Goal: Task Accomplishment & Management: Complete application form

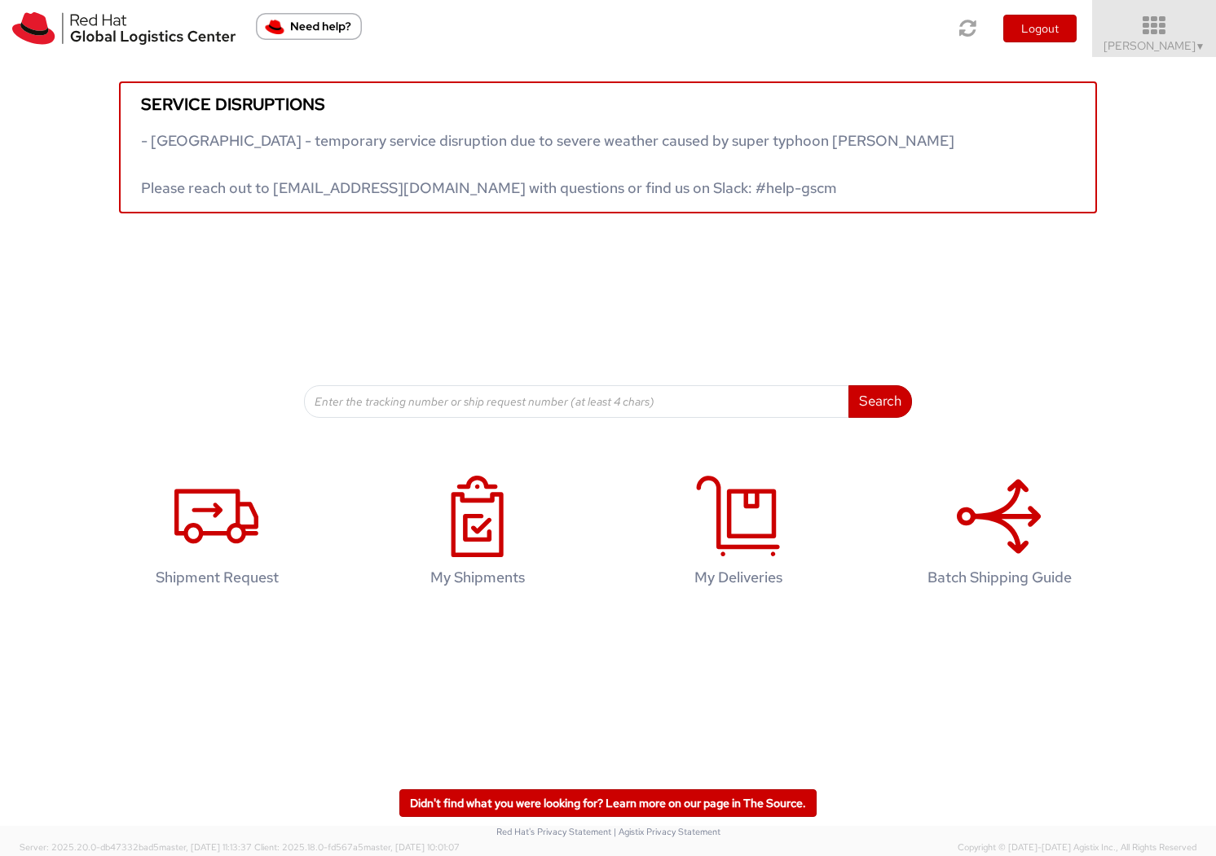
click at [1110, 45] on span "kelley Glynn-Paulsen ▼" at bounding box center [1154, 45] width 102 height 15
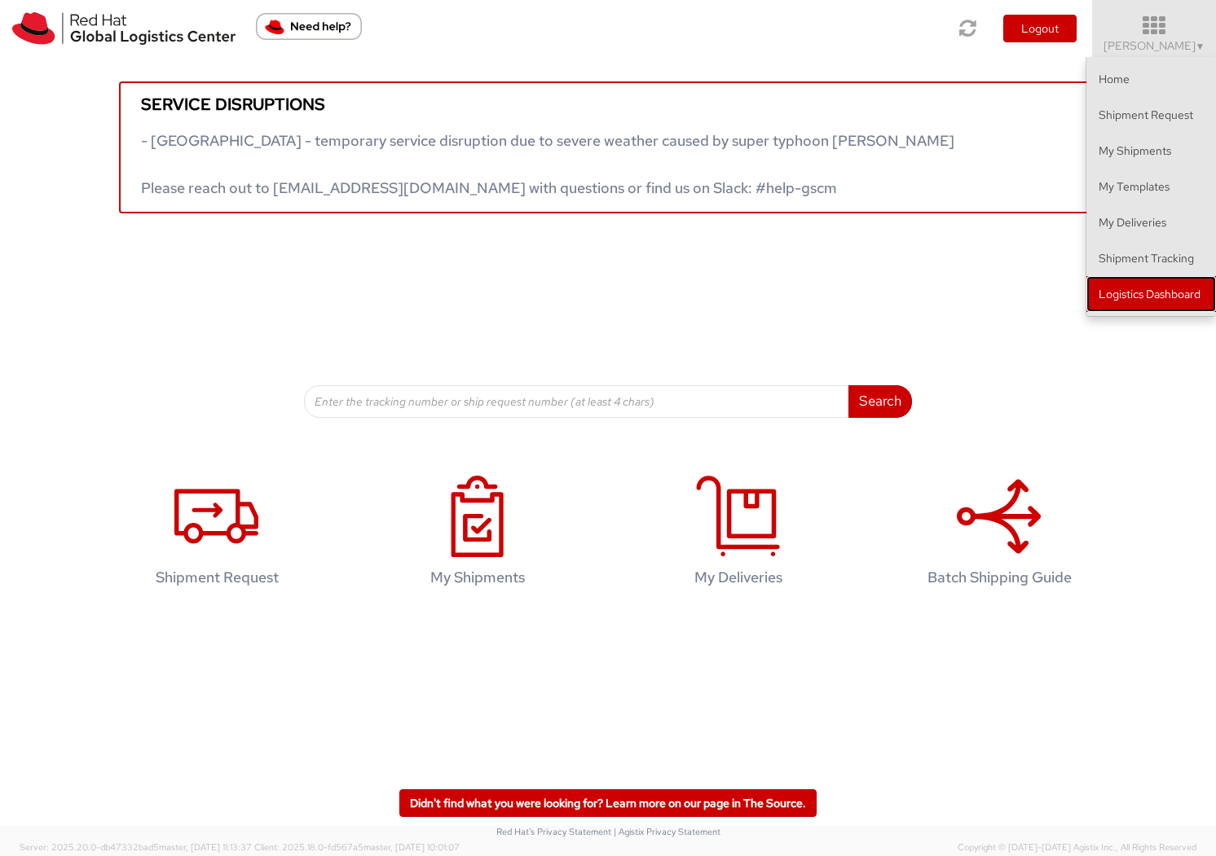
click at [1138, 289] on link "Logistics Dashboard" at bounding box center [1151, 294] width 130 height 36
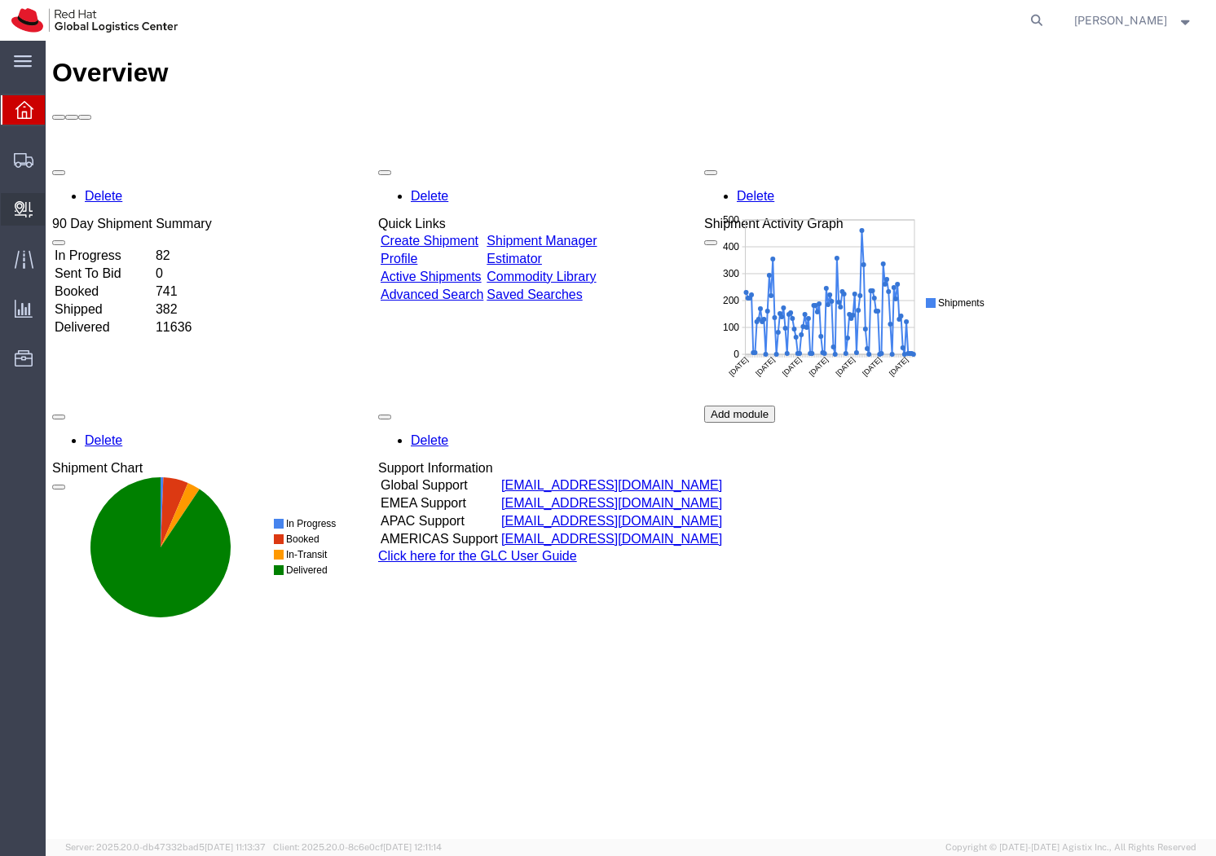
click at [0, 0] on span "Create Delivery" at bounding box center [0, 0] width 0 height 0
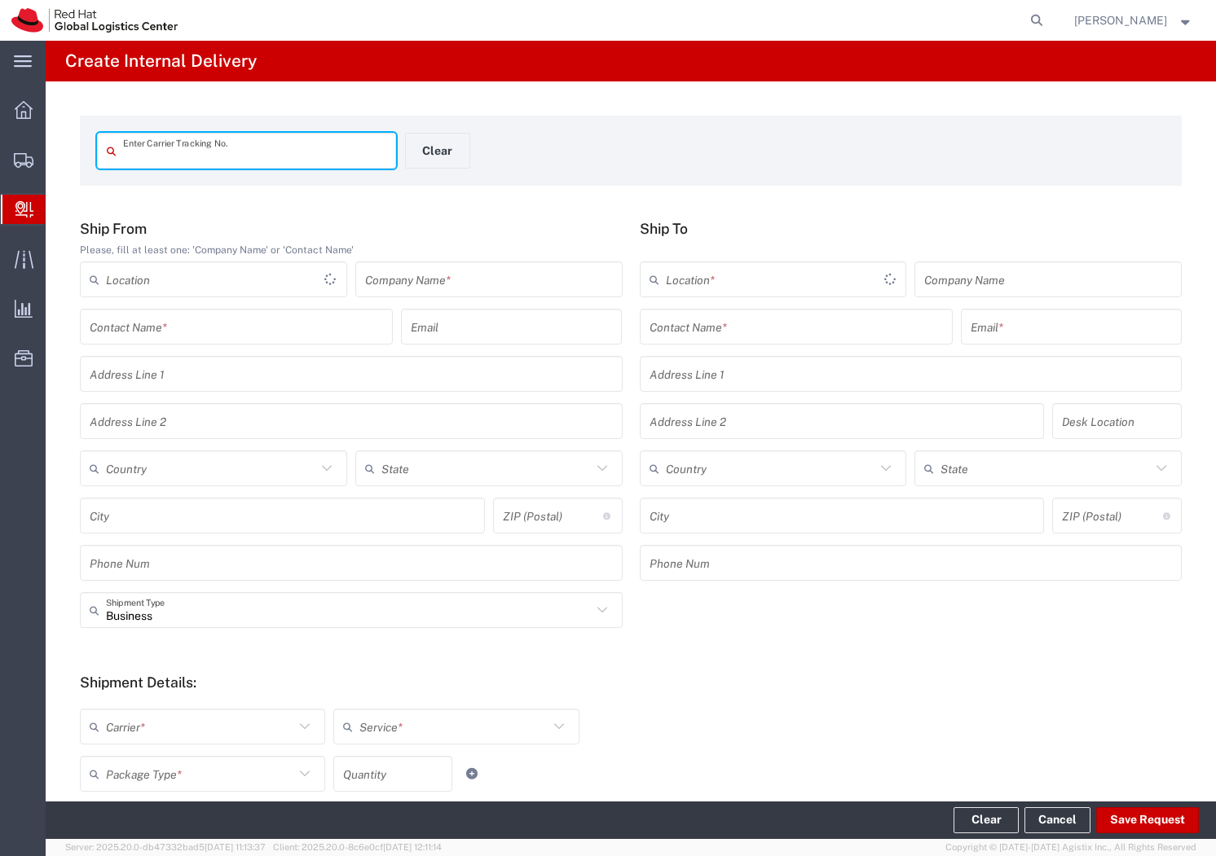
click at [261, 147] on input "text" at bounding box center [254, 151] width 263 height 29
type input "1ZV54K741200929696"
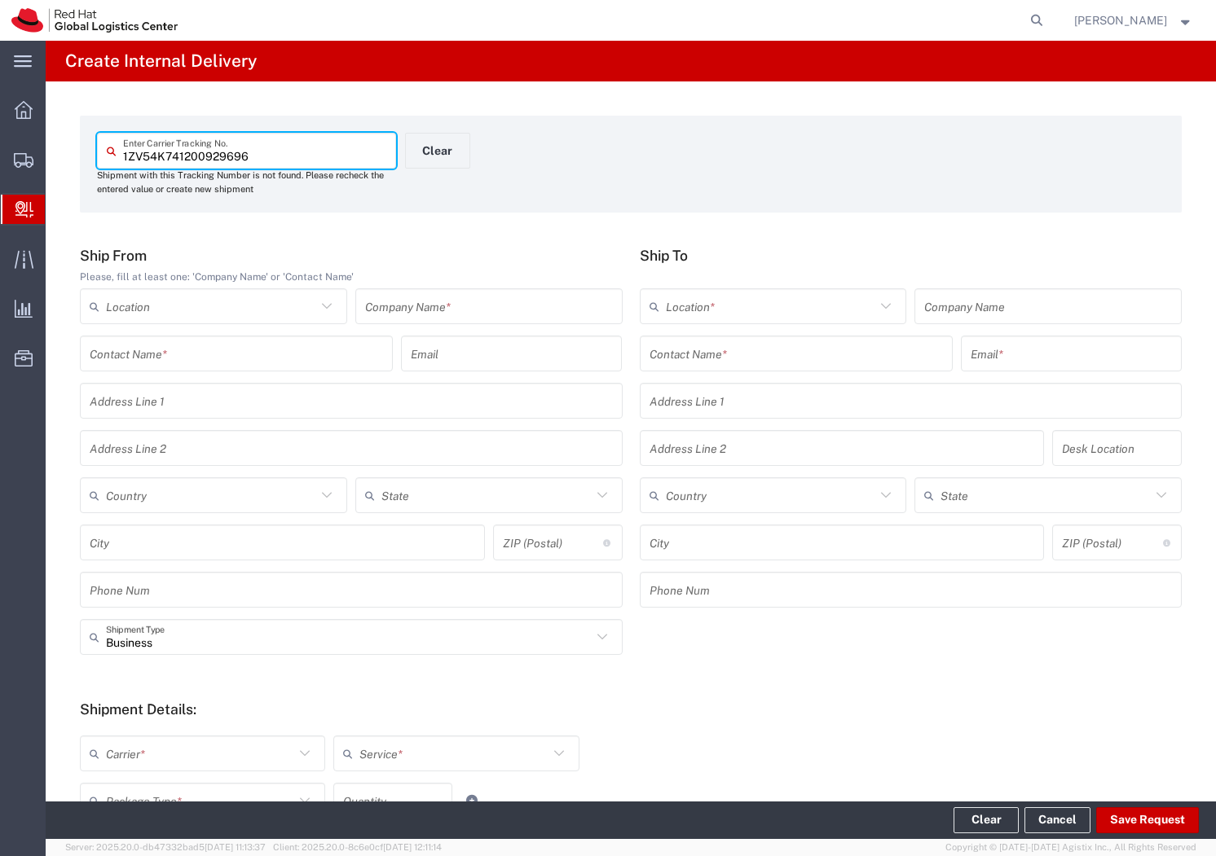
click at [482, 314] on input "text" at bounding box center [489, 307] width 248 height 29
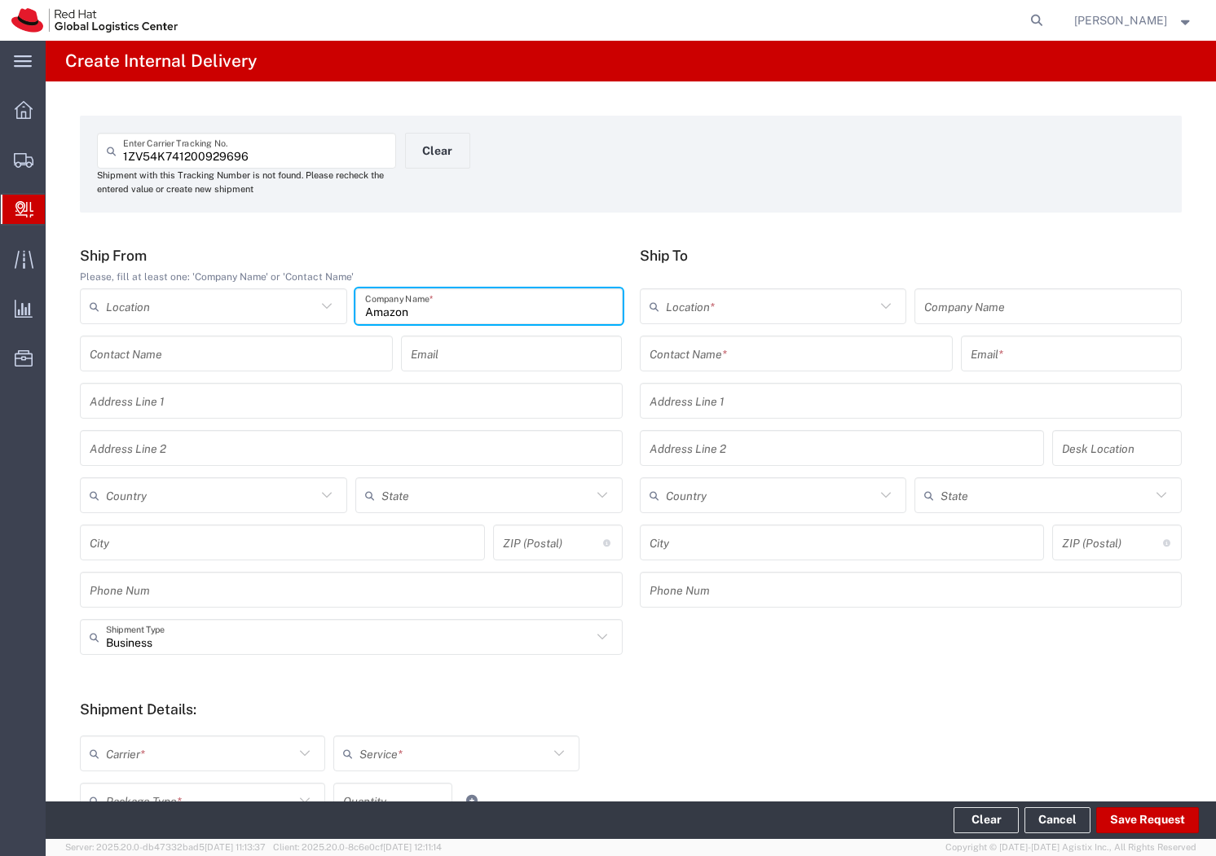
type input "Amazon"
click at [719, 359] on input "text" at bounding box center [795, 354] width 293 height 29
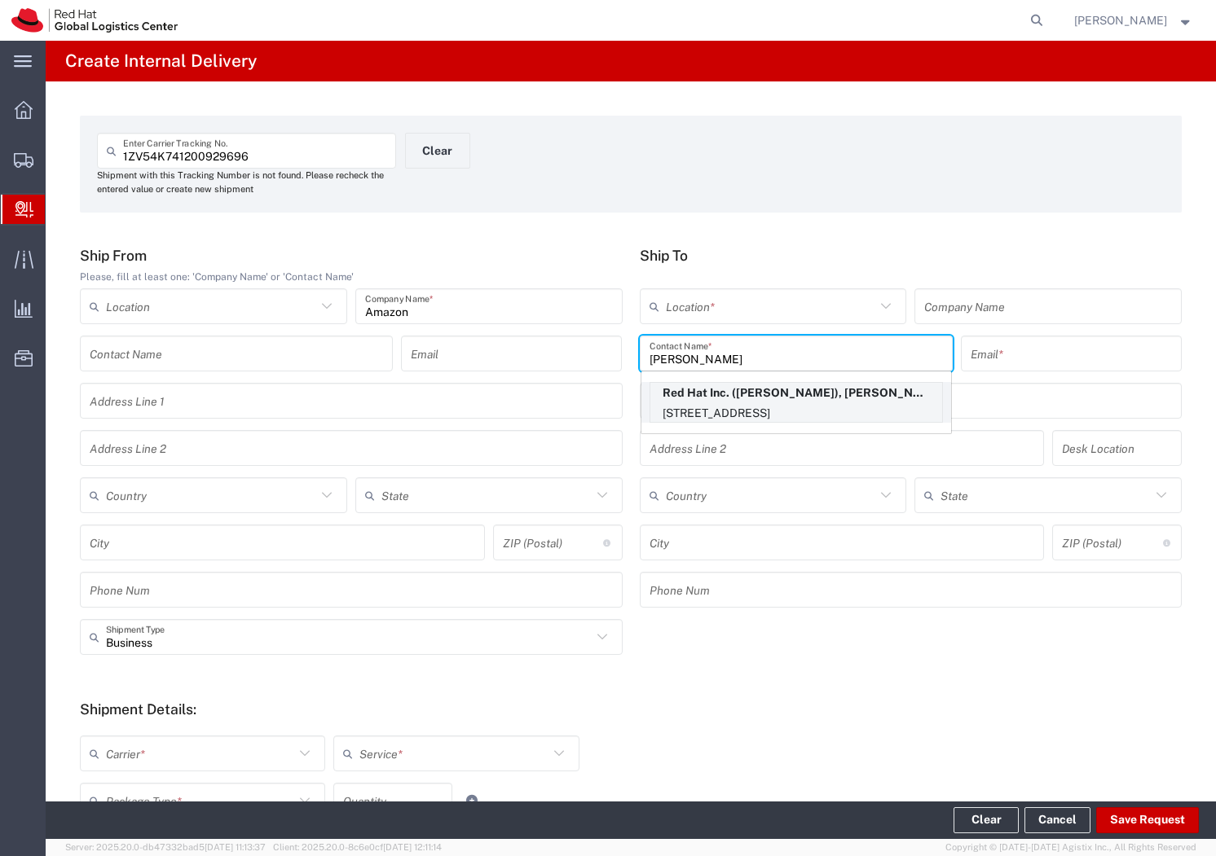
type input "[PERSON_NAME]"
click at [749, 396] on p "Red Hat Inc. ([PERSON_NAME]), [PERSON_NAME][EMAIL_ADDRESS][DOMAIN_NAME]" at bounding box center [796, 393] width 292 height 20
type input "[PERSON_NAME][GEOGRAPHIC_DATA]"
type input "Red Hat Inc."
type input "[PERSON_NAME]"
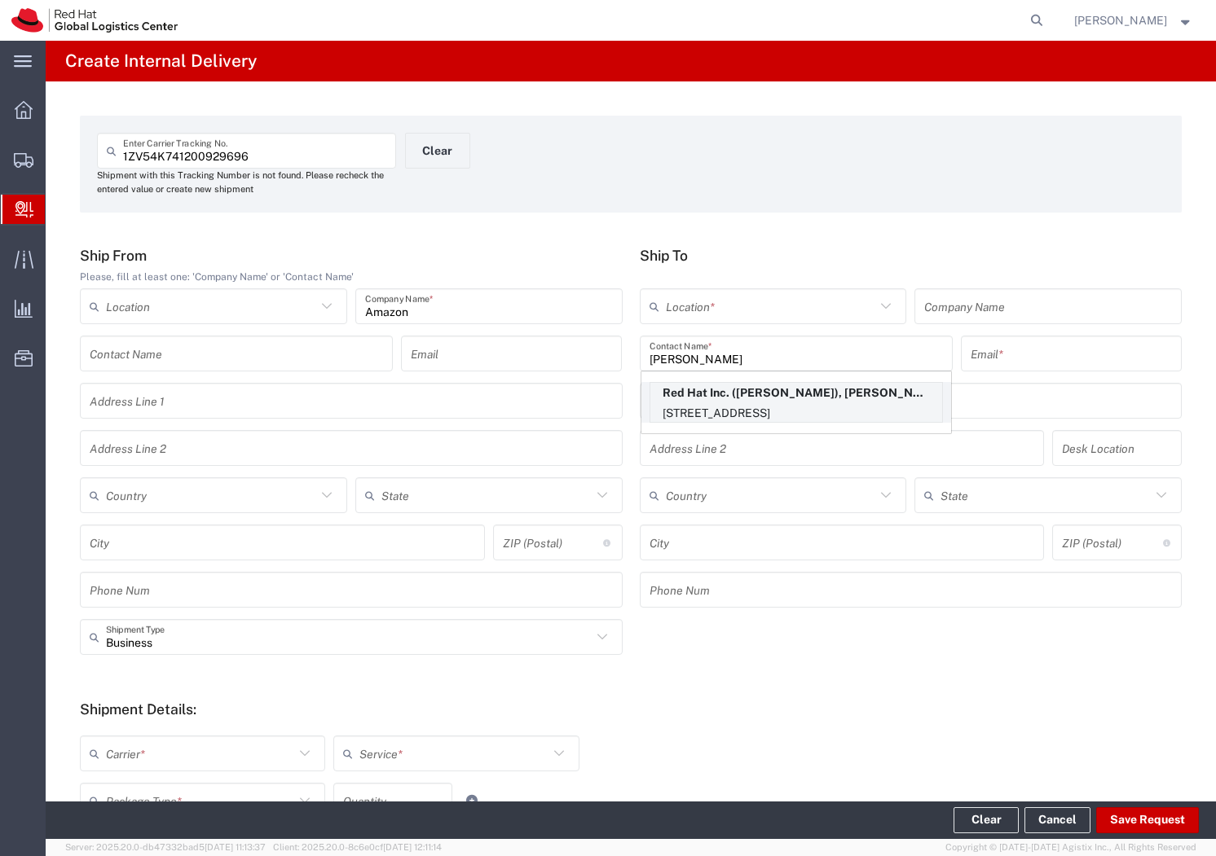
type input "[EMAIL_ADDRESS][DOMAIN_NAME]"
type input "[STREET_ADDRESS]"
type input "FLEX"
type input "[GEOGRAPHIC_DATA]"
type input "[PERSON_NAME]"
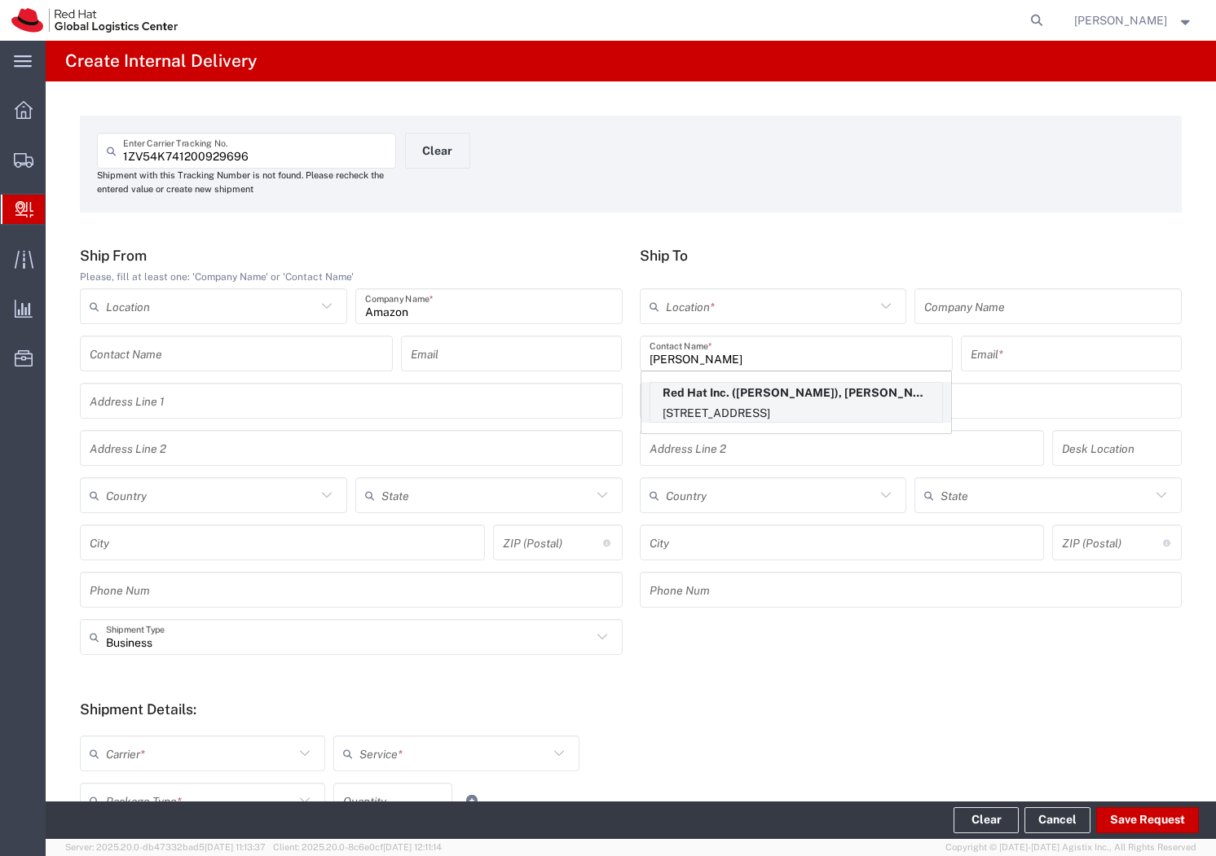
type input "01851"
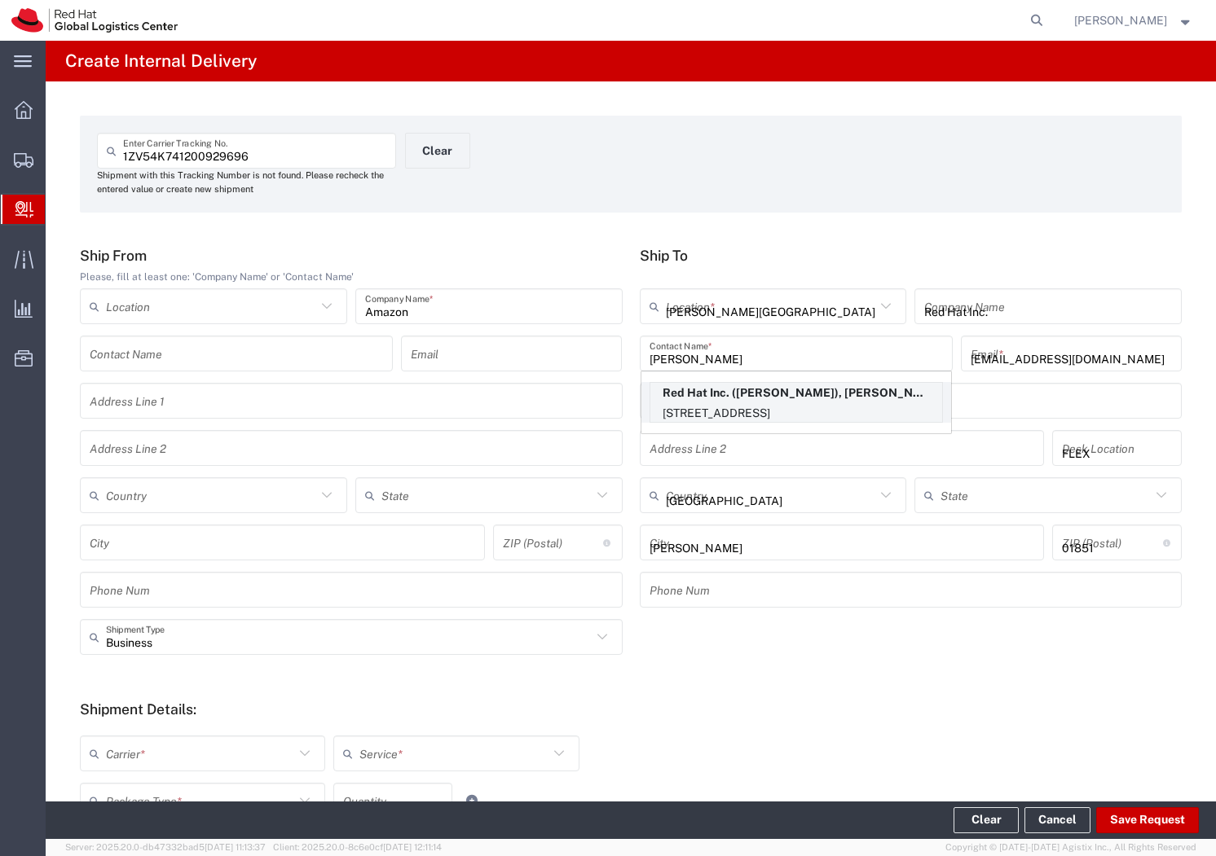
type input "[US_STATE]"
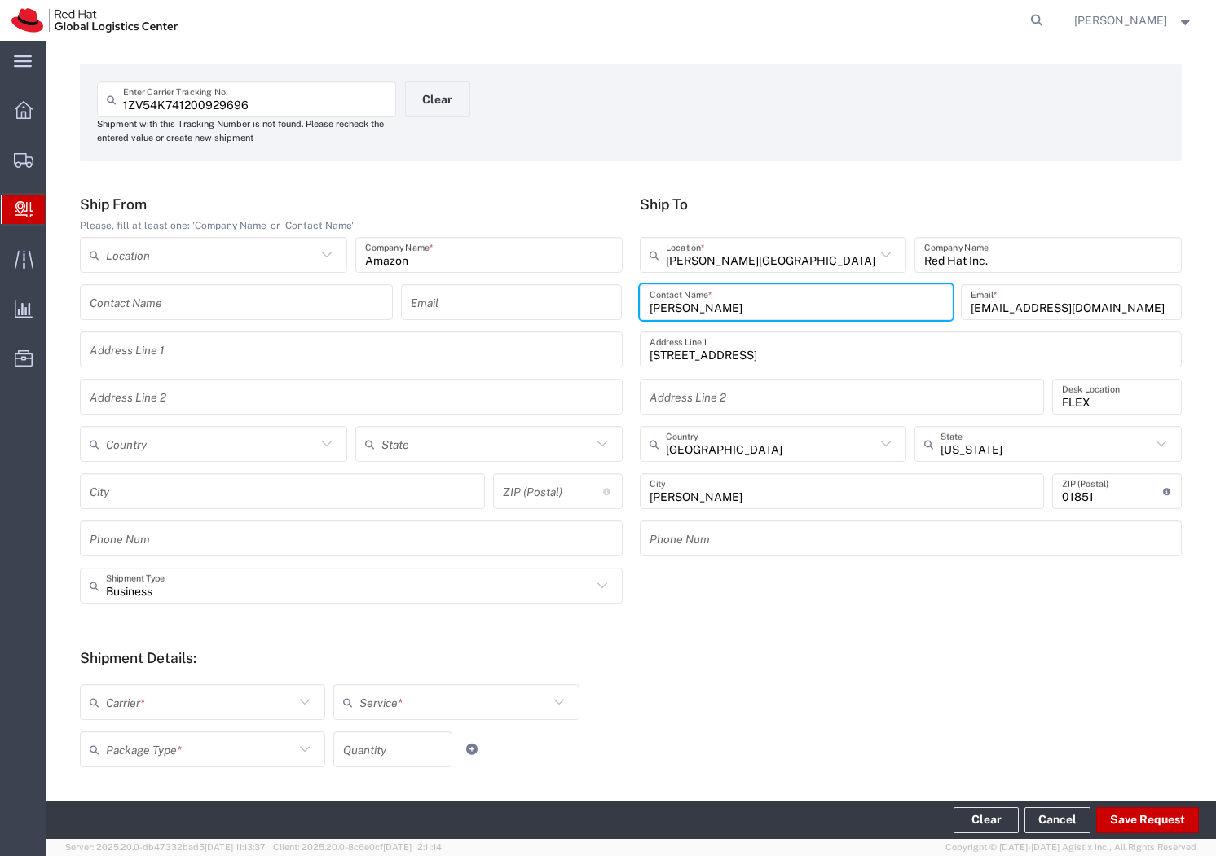
scroll to position [337, 0]
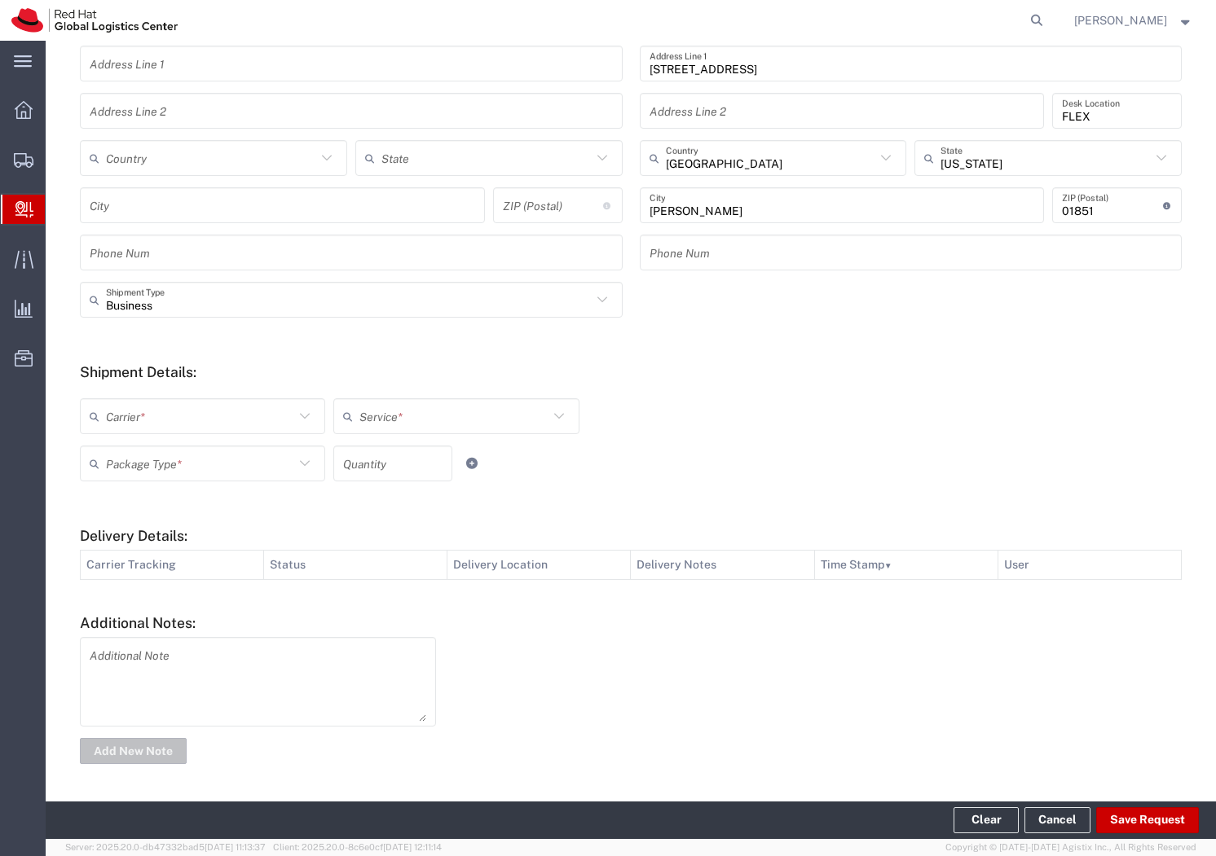
click at [318, 420] on div "Carrier *" at bounding box center [202, 416] width 245 height 36
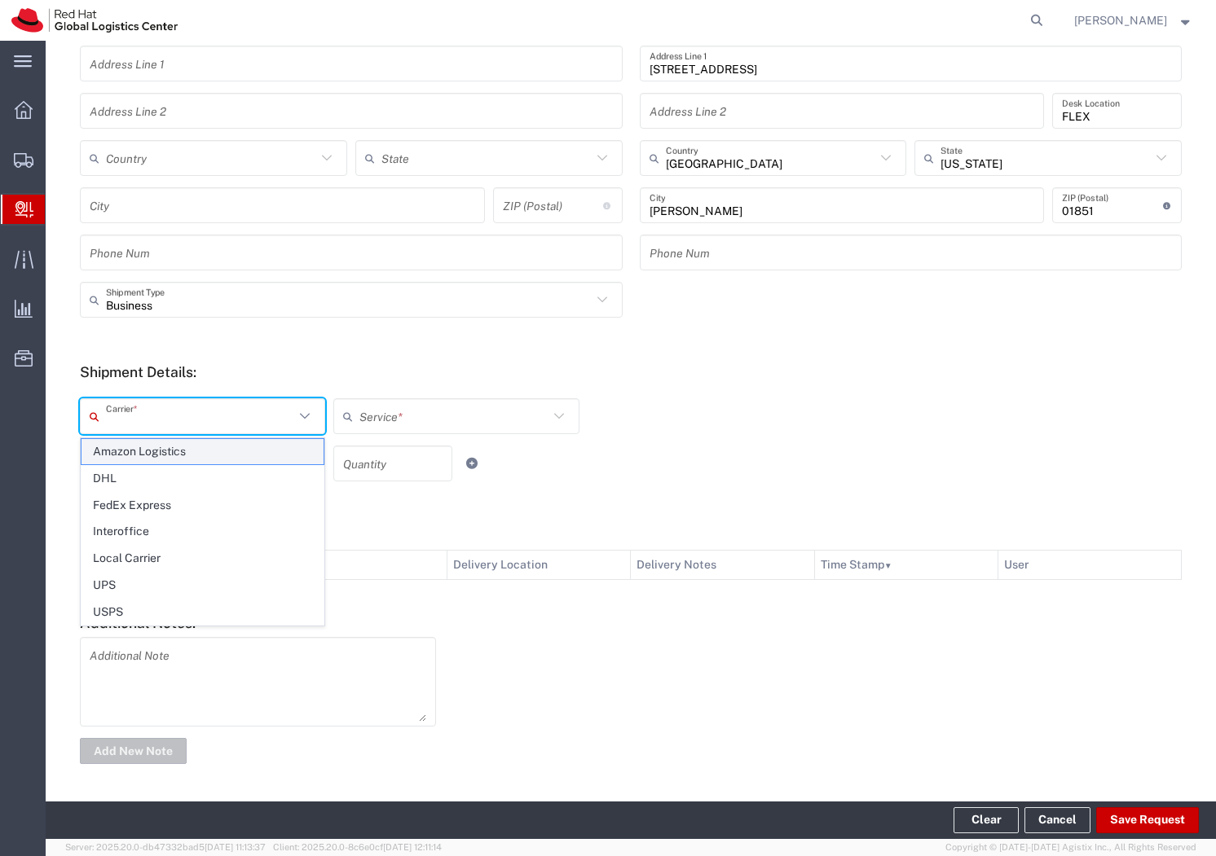
click at [251, 455] on span "Amazon Logistics" at bounding box center [202, 451] width 242 height 25
type input "Amazon Logistics"
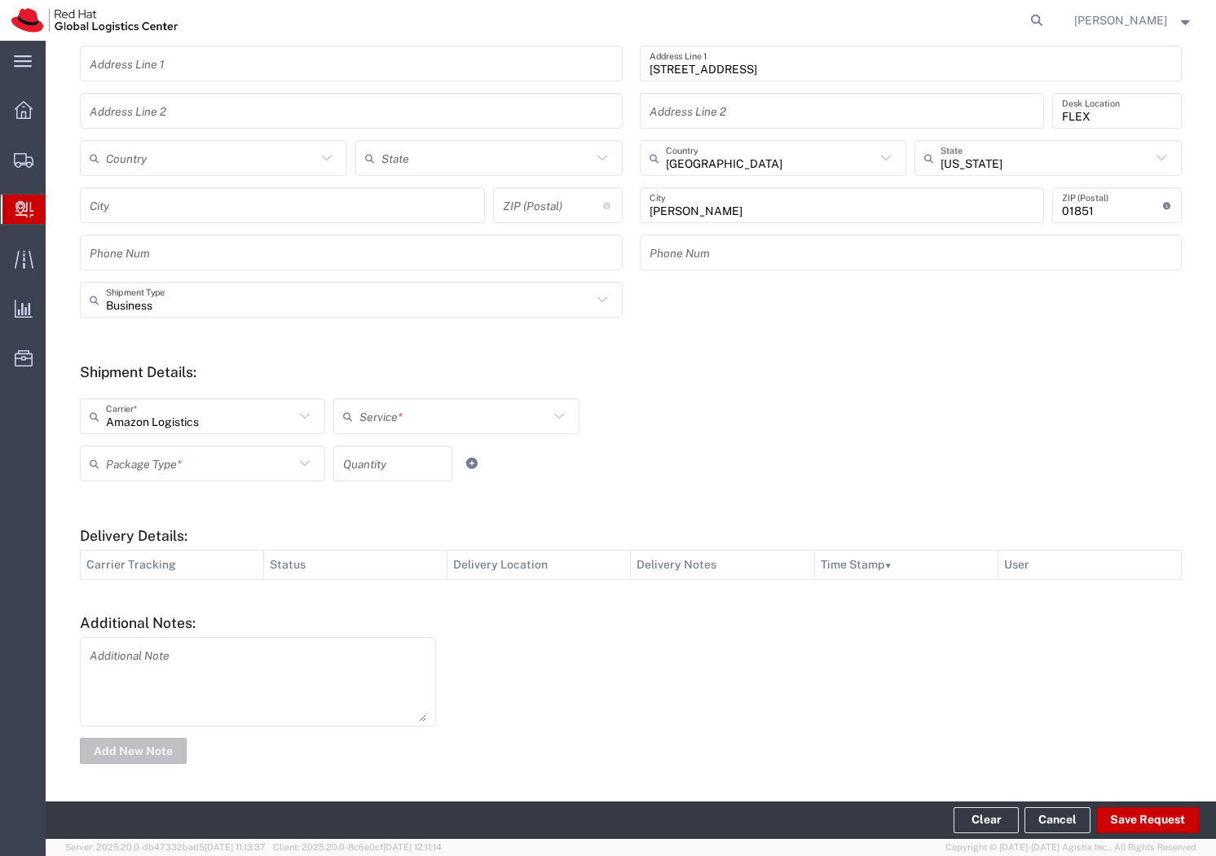
click at [382, 425] on input "text" at bounding box center [453, 417] width 188 height 29
click at [374, 451] on span "Amazon Logistics TBA" at bounding box center [456, 451] width 242 height 25
type input "Amazon Logistics TBA"
click at [369, 469] on input "number" at bounding box center [392, 464] width 99 height 29
type input "1"
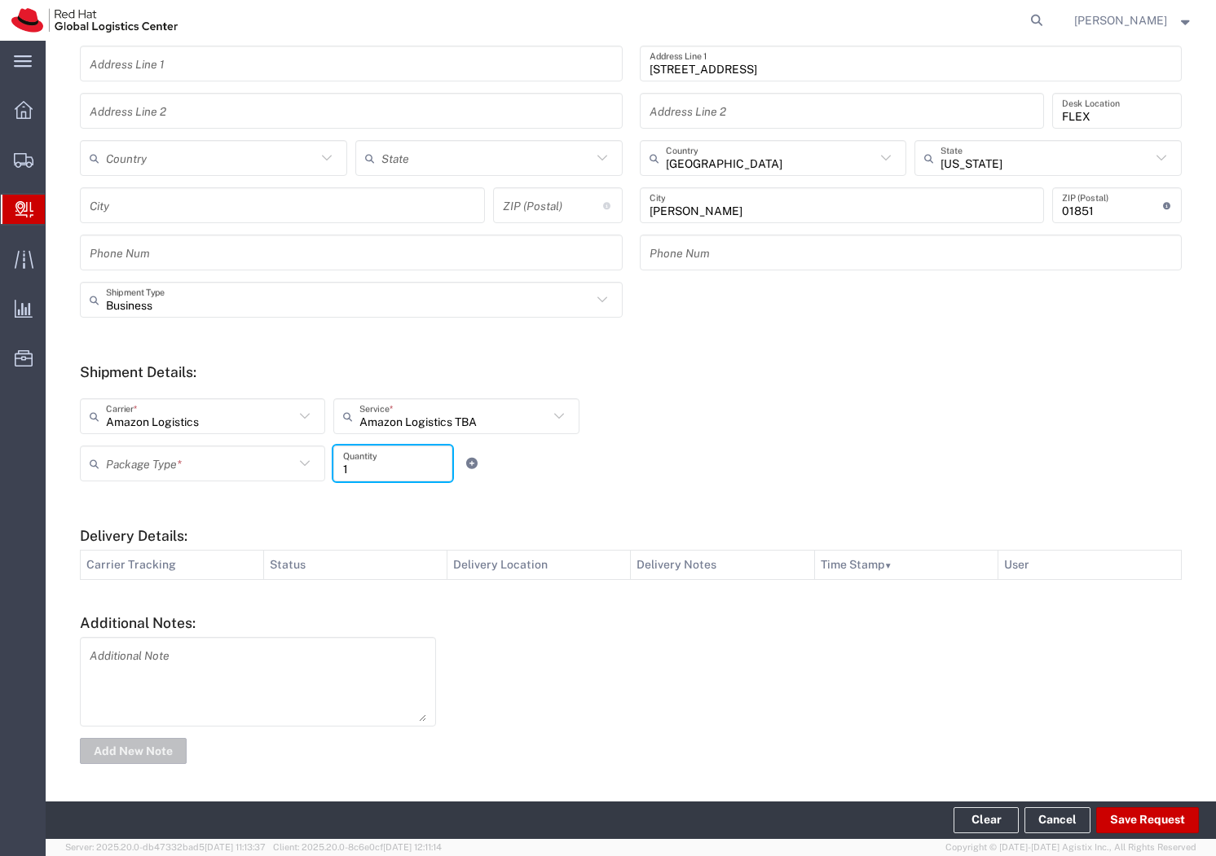
click at [253, 469] on input "text" at bounding box center [200, 464] width 188 height 29
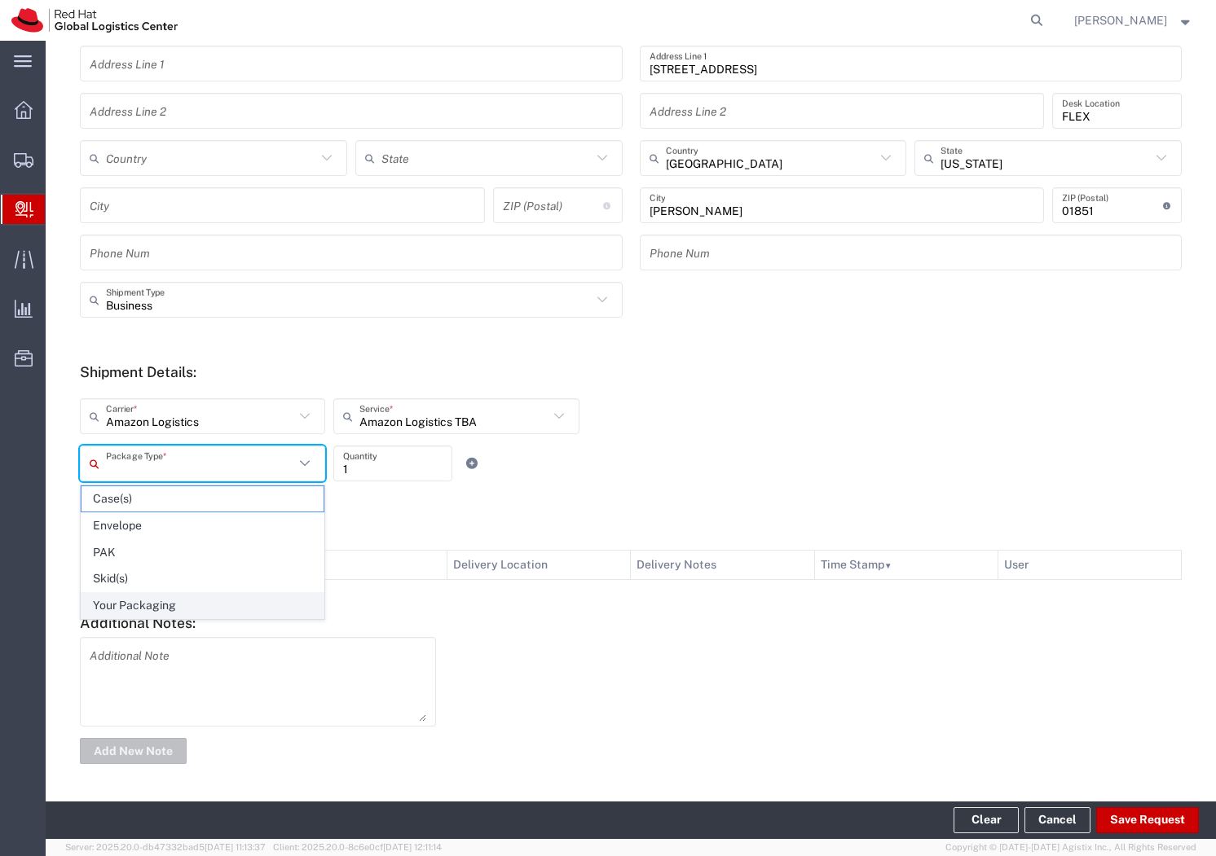
click at [216, 601] on span "Your Packaging" at bounding box center [202, 605] width 242 height 25
type input "Your Packaging"
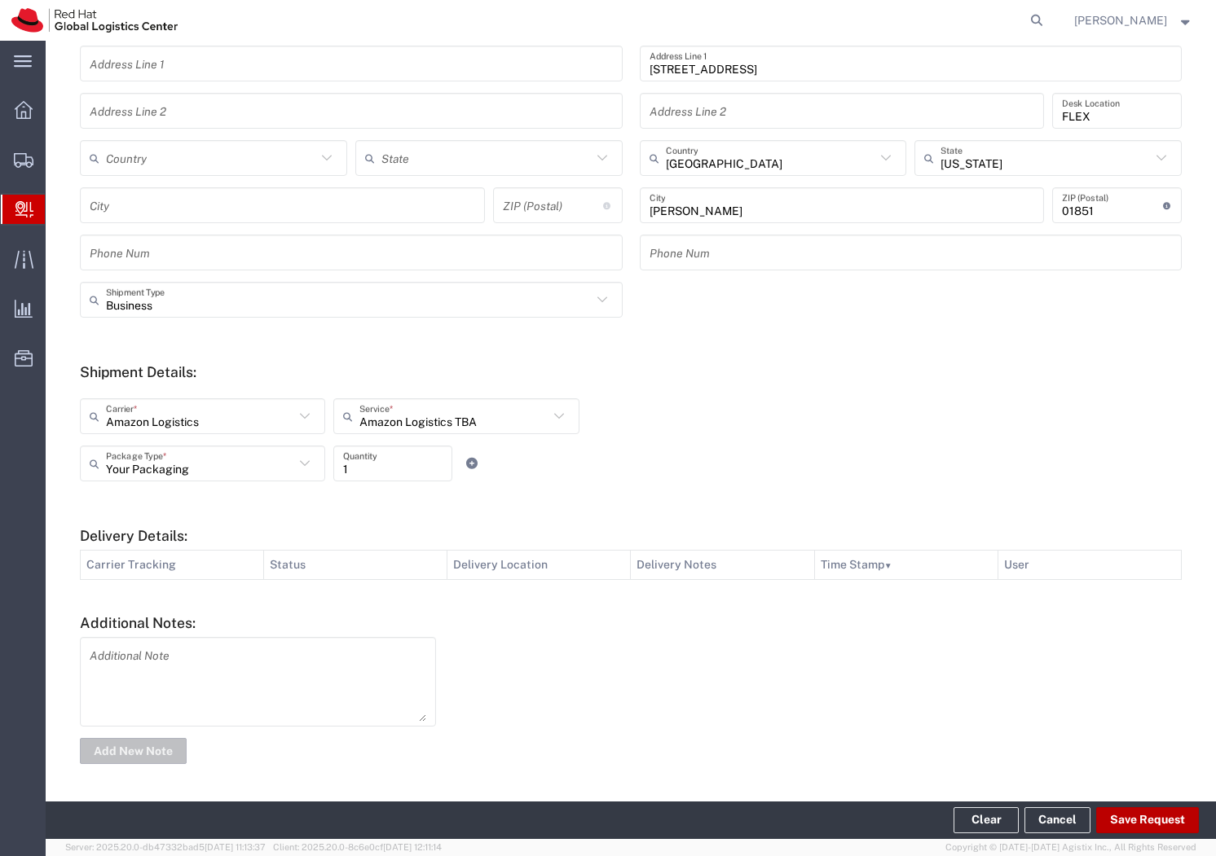
click at [1129, 812] on button "Save Request" at bounding box center [1147, 821] width 103 height 26
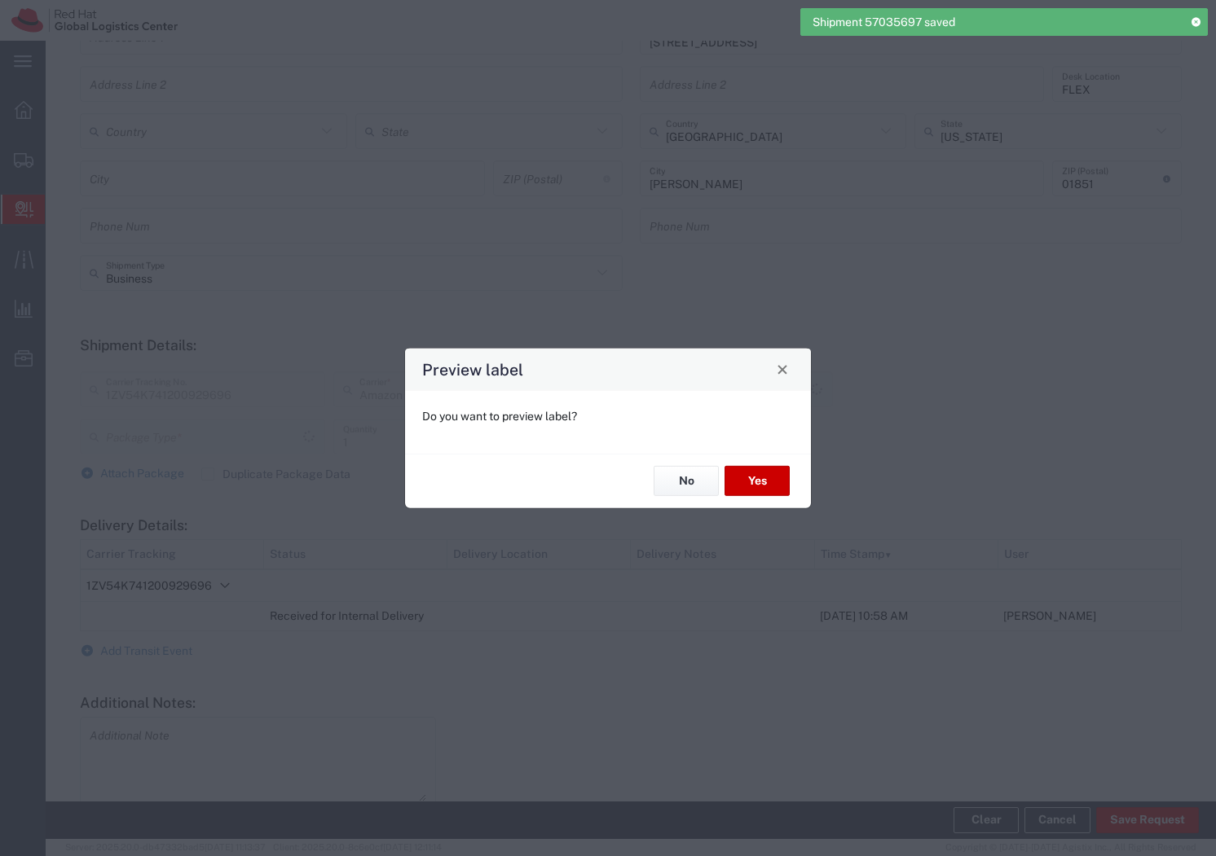
type input "Your Packaging"
type input "Amazon Logistics TBA"
click at [763, 484] on button "Yes" at bounding box center [756, 481] width 65 height 30
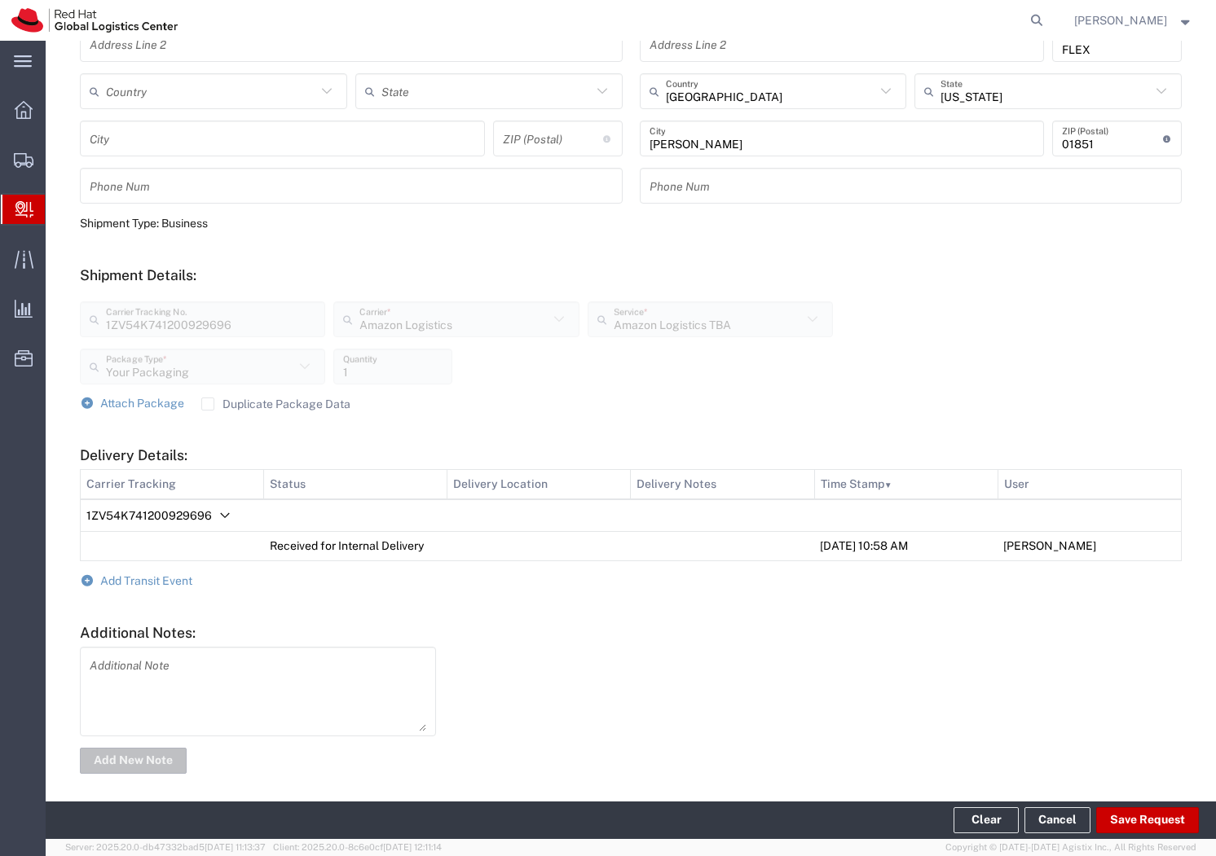
scroll to position [386, 0]
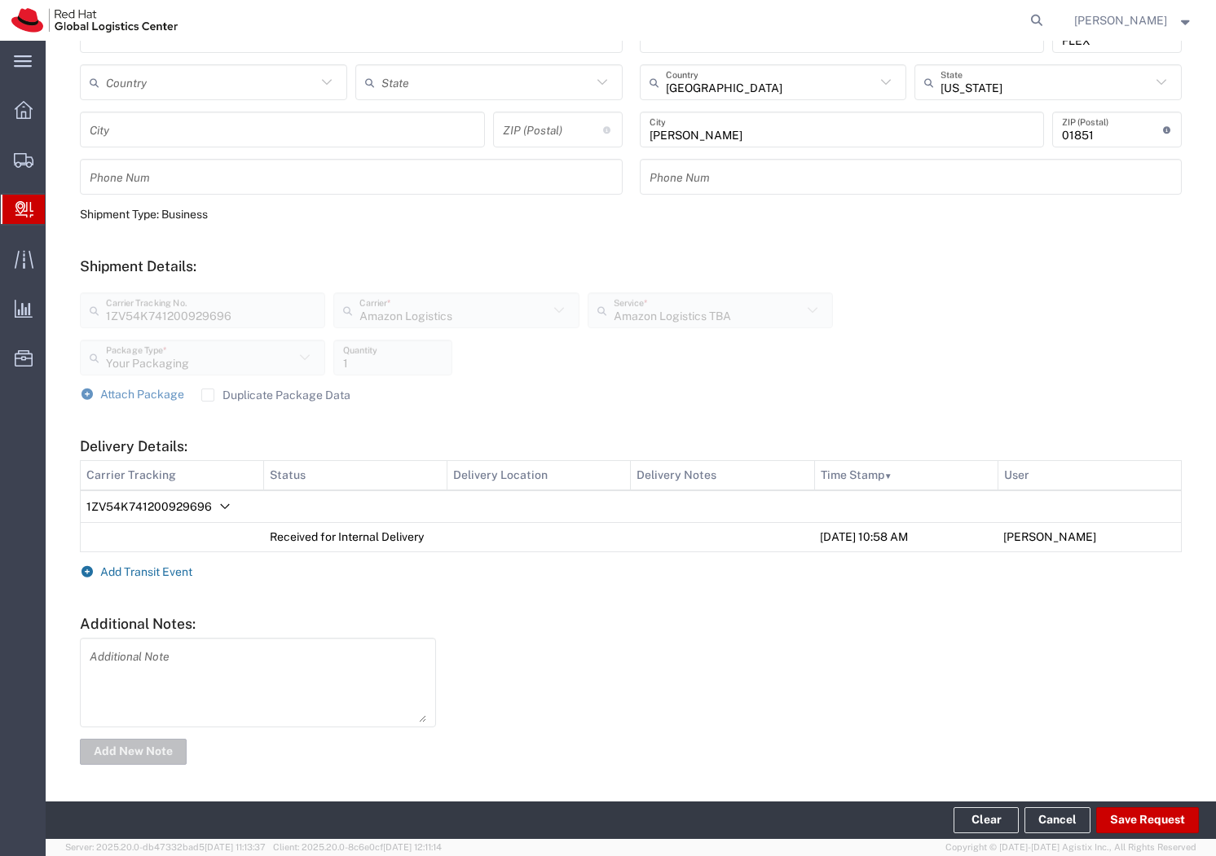
click at [161, 566] on span "Add Transit Event" at bounding box center [146, 572] width 92 height 13
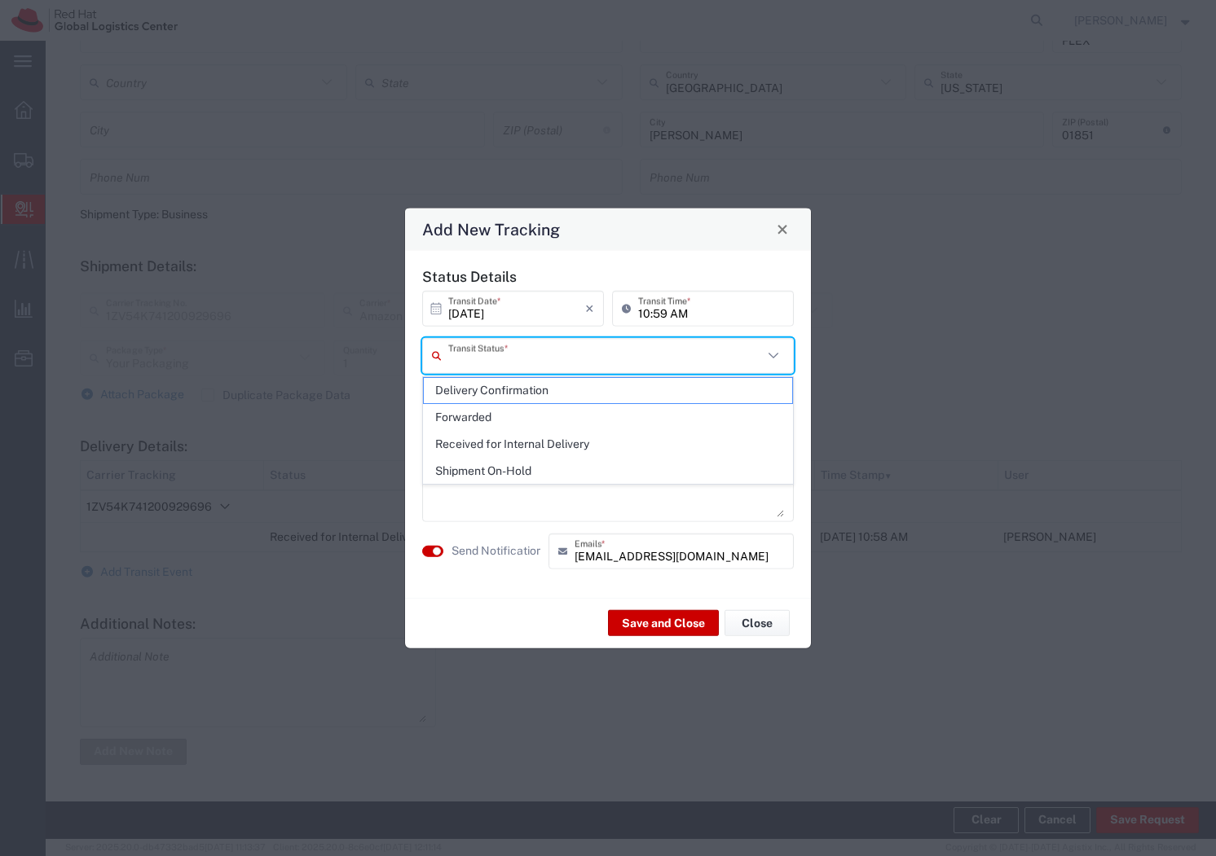
click at [535, 362] on input "text" at bounding box center [605, 355] width 315 height 29
click at [541, 388] on span "Delivery Confirmation" at bounding box center [608, 390] width 368 height 25
type input "Delivery Confirmation"
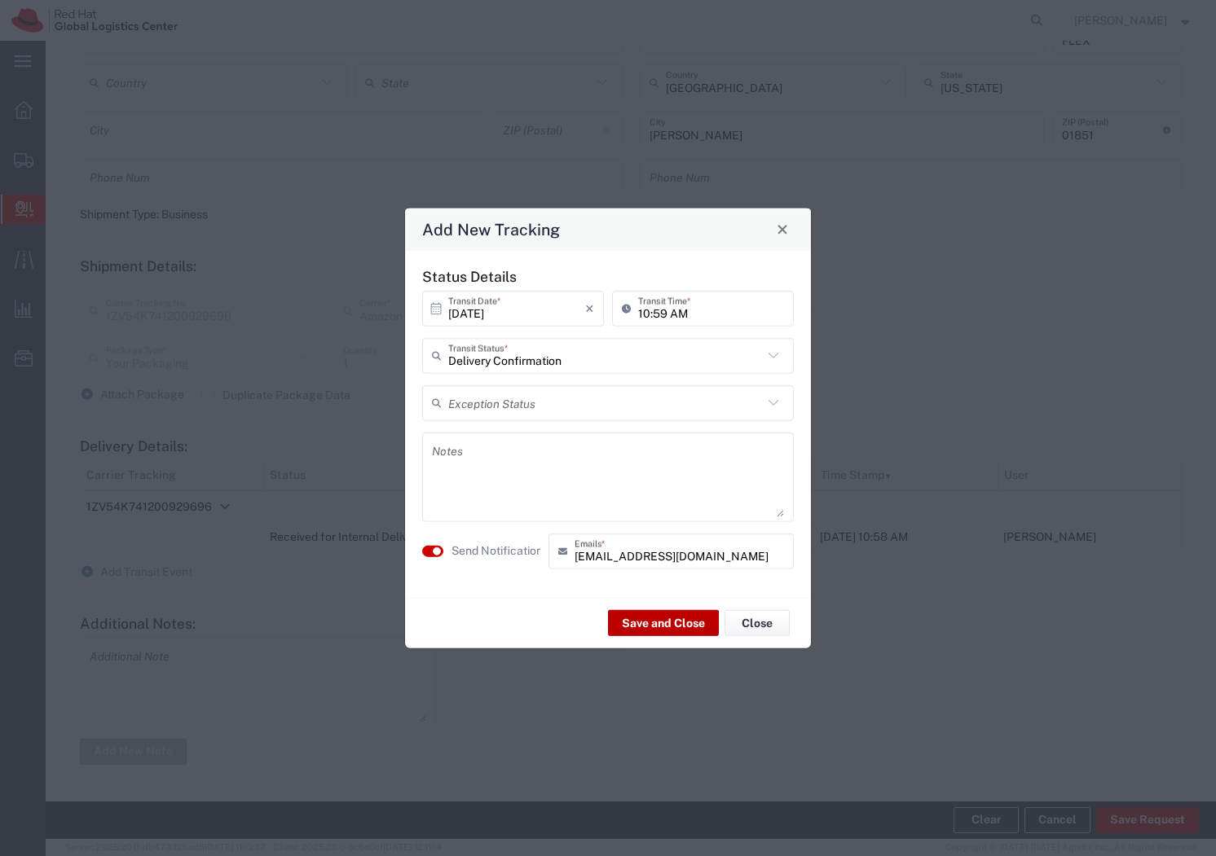
click at [687, 616] on button "Save and Close" at bounding box center [663, 623] width 111 height 26
